Goal: Transaction & Acquisition: Purchase product/service

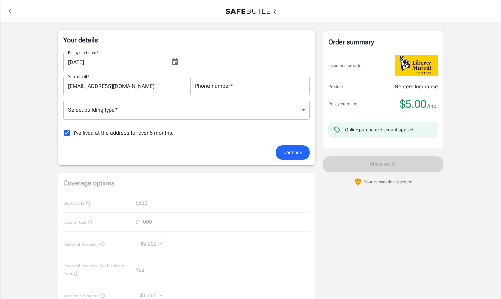
scroll to position [105, 0]
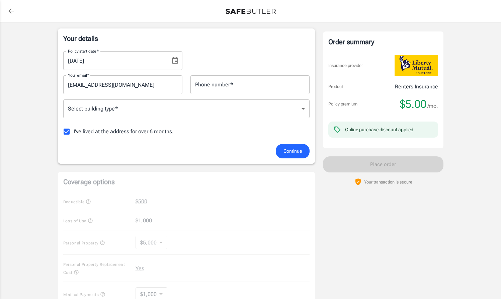
click at [121, 133] on span "I've lived at the address for over 6 months." at bounding box center [124, 132] width 100 height 8
click at [74, 133] on input "I've lived at the address for over 6 months." at bounding box center [67, 132] width 14 height 14
checkbox input "false"
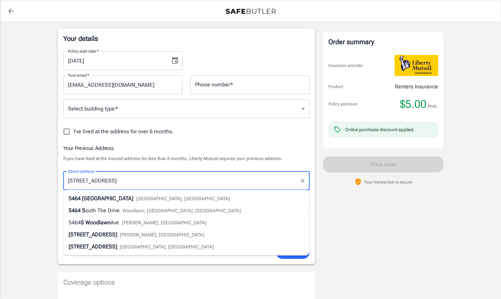
click at [146, 199] on div "[STREET_ADDRESS]" at bounding box center [149, 199] width 161 height 8
type input "[STREET_ADDRESS]"
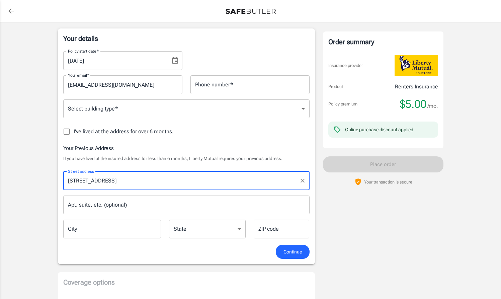
type input "[GEOGRAPHIC_DATA]"
select select "IL"
type input "60615"
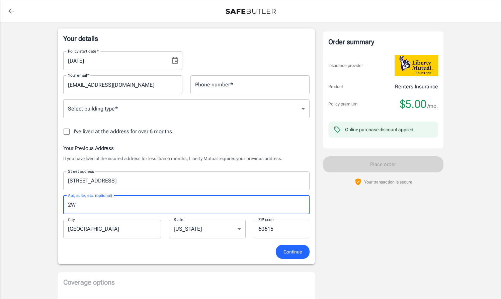
type input "2W"
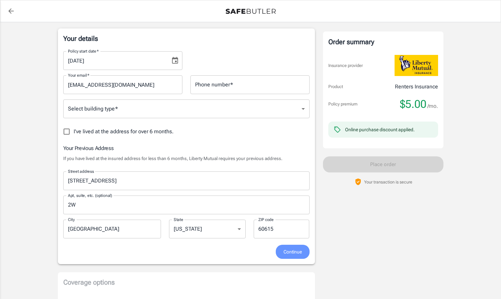
click at [290, 251] on span "Continue" at bounding box center [293, 252] width 18 height 8
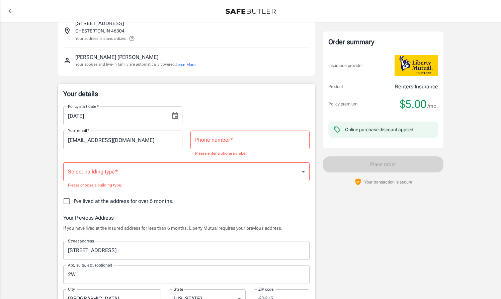
scroll to position [40, 0]
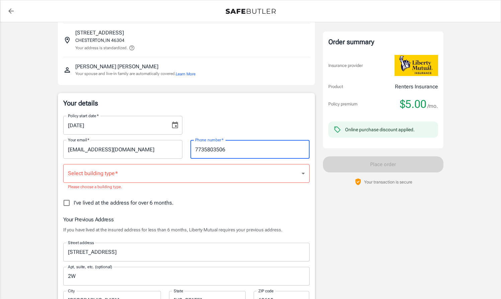
type input "7735803506"
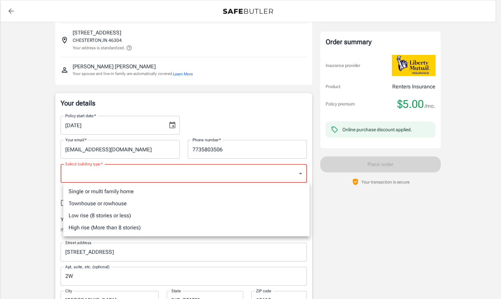
click at [121, 191] on li "Single or multi family home" at bounding box center [186, 192] width 247 height 12
type input "singlefamily"
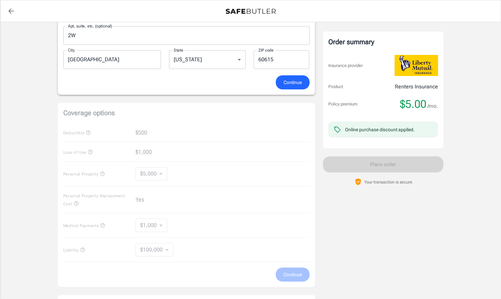
scroll to position [294, 0]
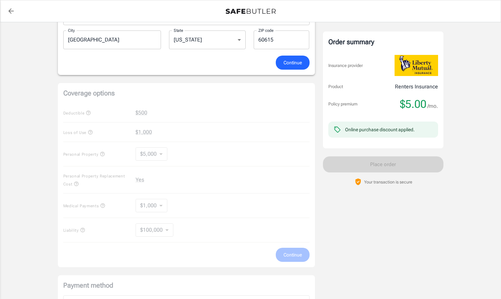
click at [162, 121] on div "Coverage options Deductible $500 Loss of Use $1,000 Personal Property $5,000 50…" at bounding box center [186, 175] width 257 height 184
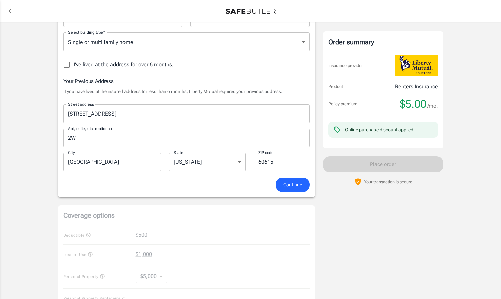
scroll to position [140, 0]
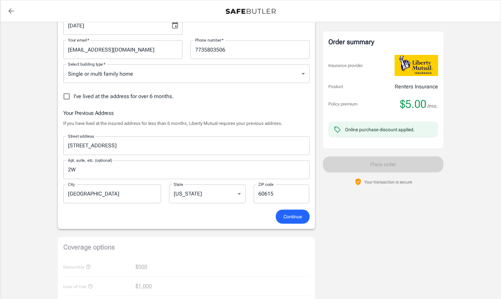
click at [281, 215] on button "Continue" at bounding box center [293, 217] width 34 height 14
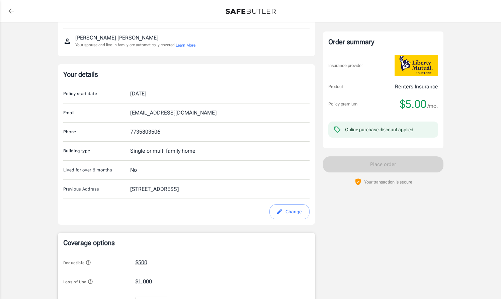
scroll to position [72, 0]
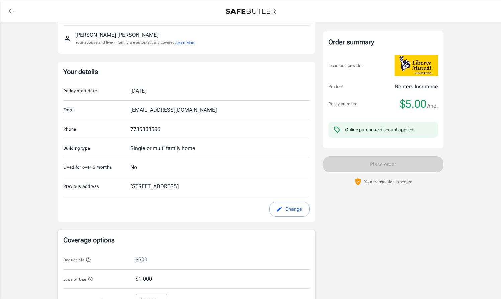
click at [146, 92] on div "[DATE]" at bounding box center [138, 91] width 16 height 8
click at [281, 209] on icon "edit" at bounding box center [279, 209] width 7 height 7
select select "IL"
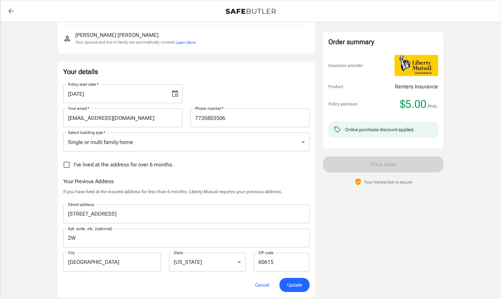
click at [178, 94] on icon "Choose date, selected date is Oct 2, 2025" at bounding box center [175, 93] width 6 height 7
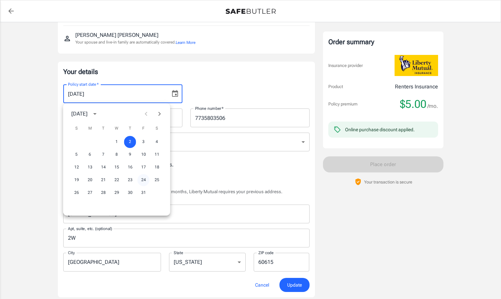
click at [144, 178] on button "24" at bounding box center [144, 180] width 12 height 12
type input "[DATE]"
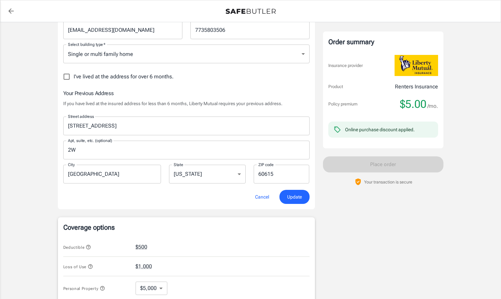
scroll to position [161, 0]
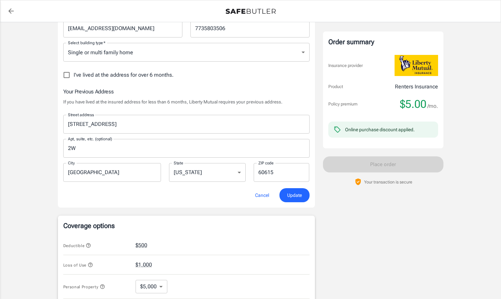
click at [294, 195] on span "Update" at bounding box center [294, 195] width 15 height 8
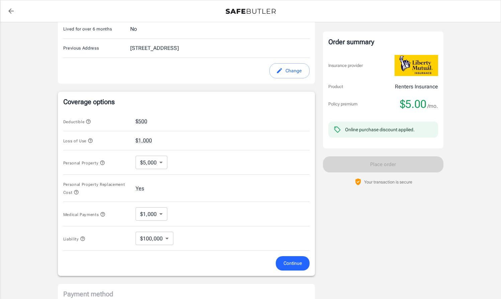
scroll to position [211, 0]
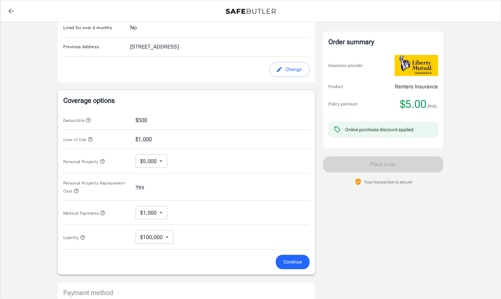
click at [92, 139] on icon "button" at bounding box center [90, 139] width 5 height 5
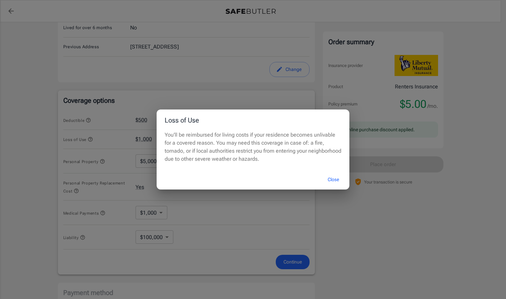
click at [337, 182] on button "Close" at bounding box center [333, 179] width 27 height 14
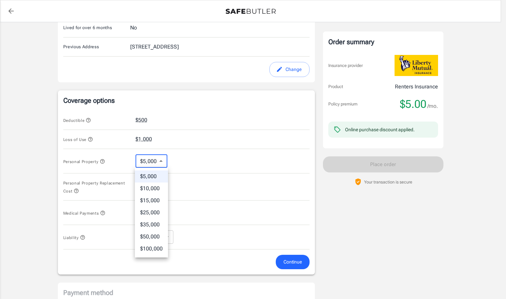
click at [161, 162] on body "Policy premium $ 5.00 /mo Liberty Mutual Renters Insurance [STREET_ADDRESS] You…" at bounding box center [253, 118] width 506 height 658
click at [151, 212] on li "$25,000" at bounding box center [151, 213] width 33 height 12
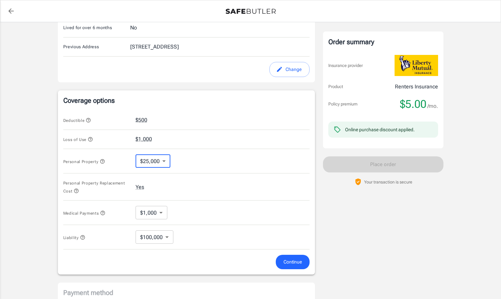
click at [77, 190] on icon "button" at bounding box center [76, 190] width 5 height 5
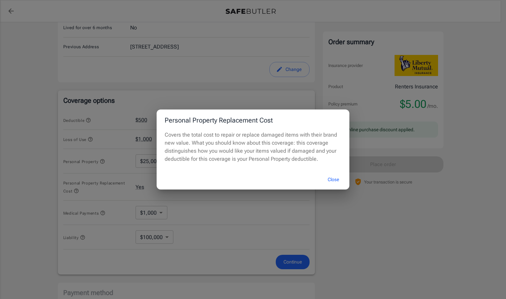
click at [223, 204] on div "Personal Property Replacement Cost Covers the total cost to repair or replace d…" at bounding box center [253, 149] width 506 height 299
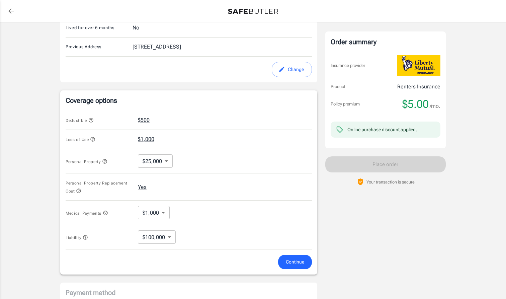
click at [165, 162] on body "Policy premium $ 5.00 /mo Liberty Mutual Renters Insurance [STREET_ADDRESS] You…" at bounding box center [253, 118] width 506 height 658
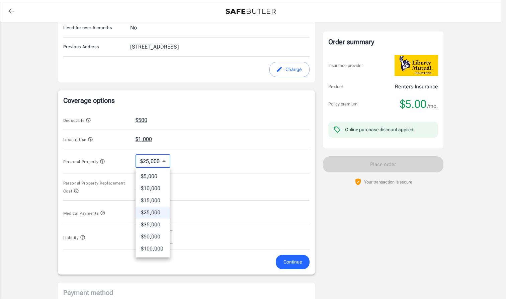
click at [157, 190] on li "$10,000" at bounding box center [153, 189] width 34 height 12
type input "10000"
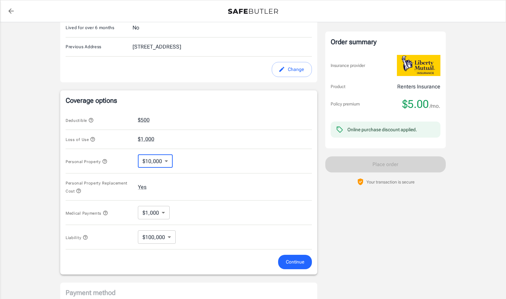
click at [164, 210] on body "Policy premium $ 5.00 /mo Liberty Mutual Renters Insurance [STREET_ADDRESS] You…" at bounding box center [253, 118] width 506 height 658
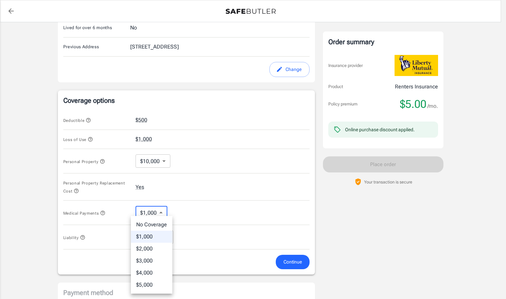
click at [164, 210] on div at bounding box center [253, 149] width 506 height 299
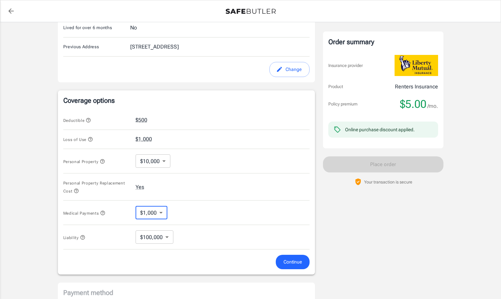
click at [105, 213] on icon "button" at bounding box center [102, 212] width 5 height 5
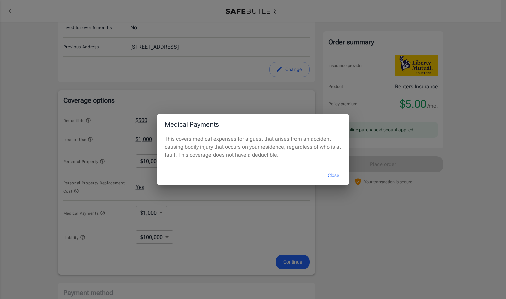
click at [188, 212] on div "Medical Payments This covers medical expenses for a guest that arises from an a…" at bounding box center [253, 149] width 506 height 299
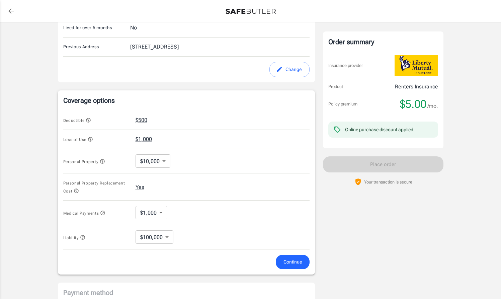
click at [81, 236] on icon "button" at bounding box center [83, 237] width 4 height 4
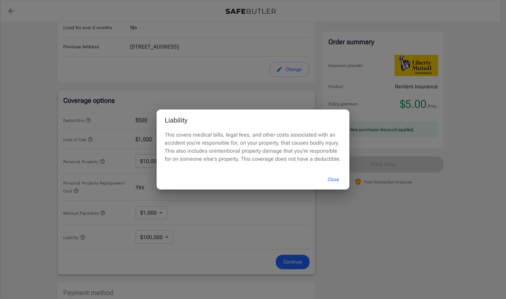
click at [332, 181] on button "Close" at bounding box center [333, 179] width 27 height 14
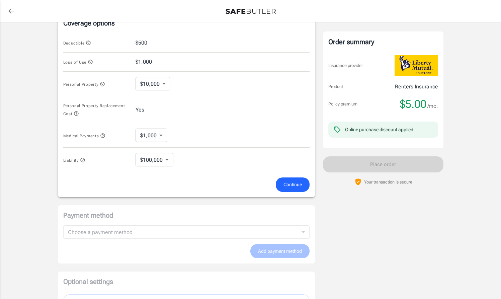
scroll to position [310, 0]
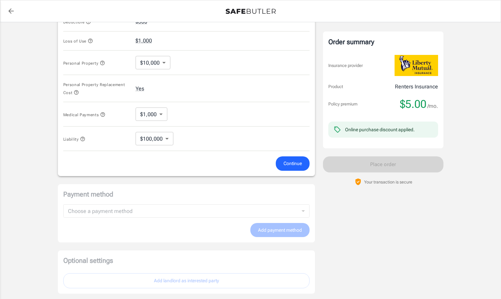
click at [289, 164] on span "Continue" at bounding box center [293, 163] width 18 height 8
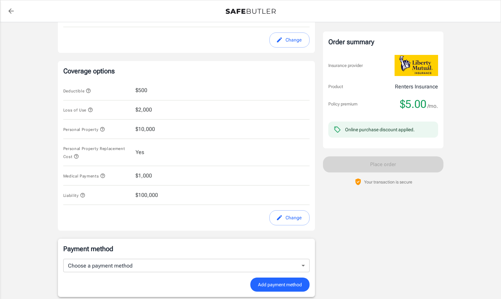
scroll to position [241, 0]
click at [77, 154] on icon "button" at bounding box center [76, 156] width 4 height 4
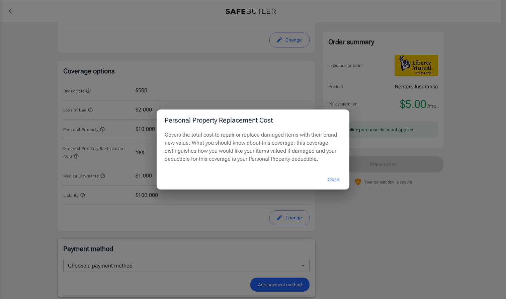
click at [85, 154] on div "Personal Property Replacement Cost Covers the total cost to repair or replace d…" at bounding box center [253, 149] width 506 height 299
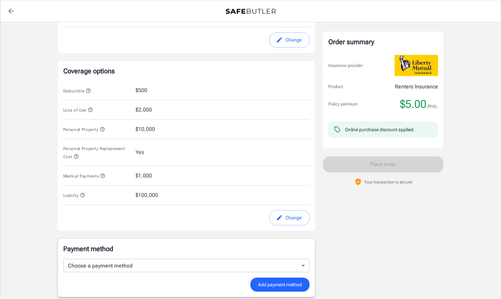
click at [77, 155] on icon "button" at bounding box center [76, 156] width 5 height 5
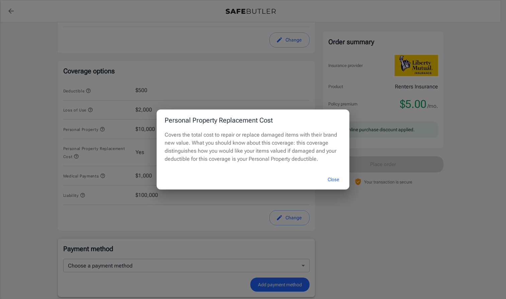
click at [94, 177] on div "Personal Property Replacement Cost Covers the total cost to repair or replace d…" at bounding box center [253, 149] width 506 height 299
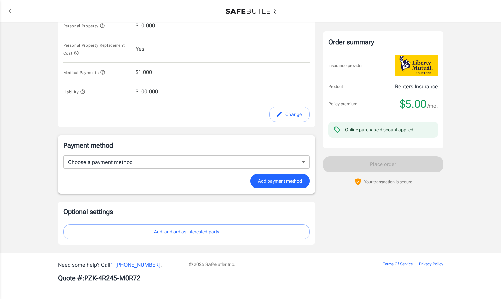
scroll to position [344, 0]
